Goal: Task Accomplishment & Management: Manage account settings

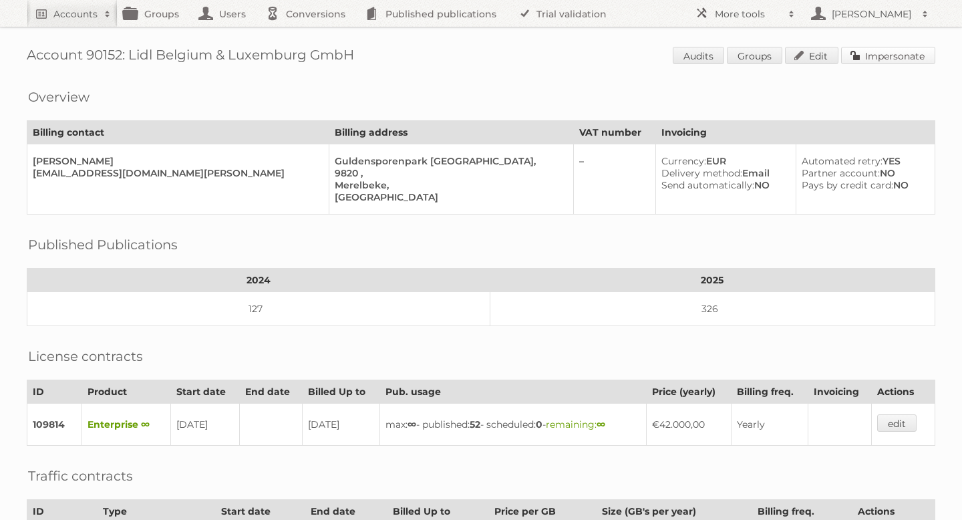
click at [887, 55] on link "Impersonate" at bounding box center [888, 55] width 94 height 17
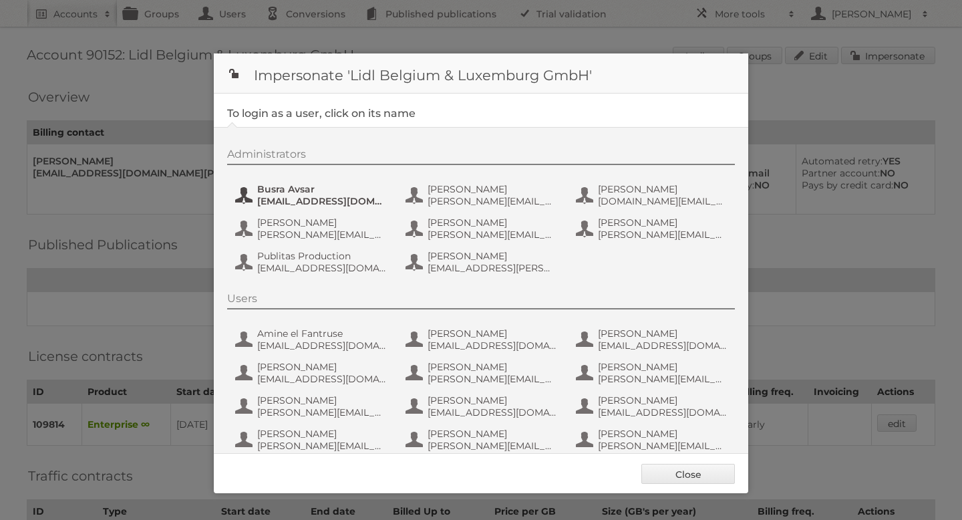
click at [303, 195] on span "[EMAIL_ADDRESS][DOMAIN_NAME]" at bounding box center [322, 201] width 130 height 12
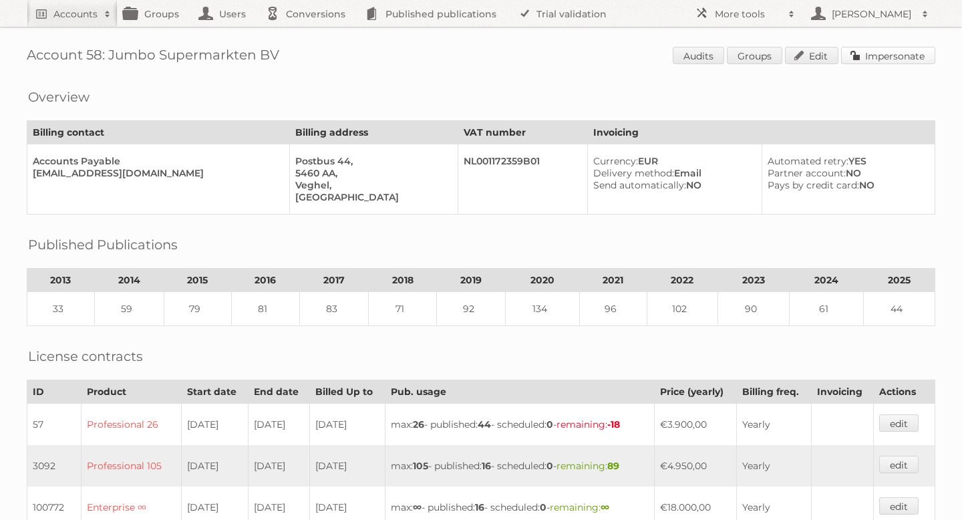
click at [889, 55] on link "Impersonate" at bounding box center [888, 55] width 94 height 17
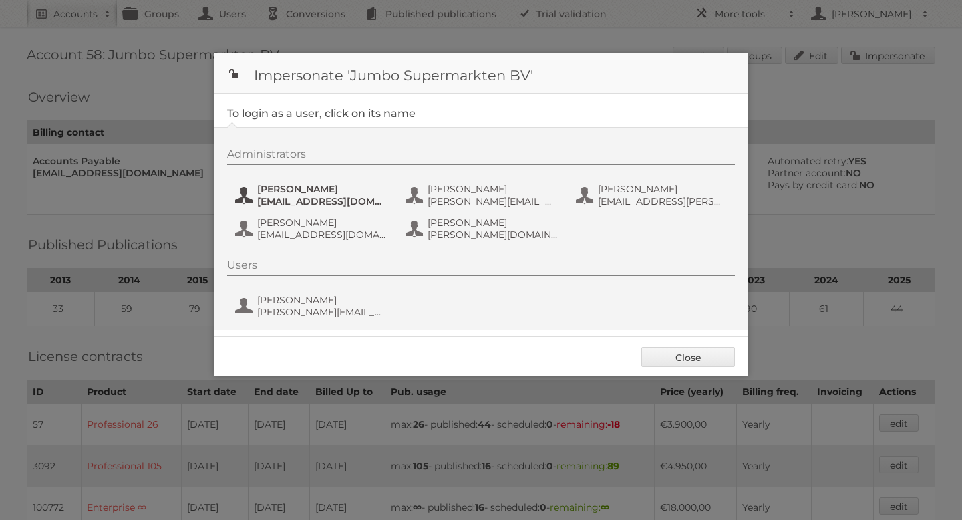
click at [334, 189] on span "[PERSON_NAME]" at bounding box center [322, 189] width 130 height 12
